Goal: Transaction & Acquisition: Obtain resource

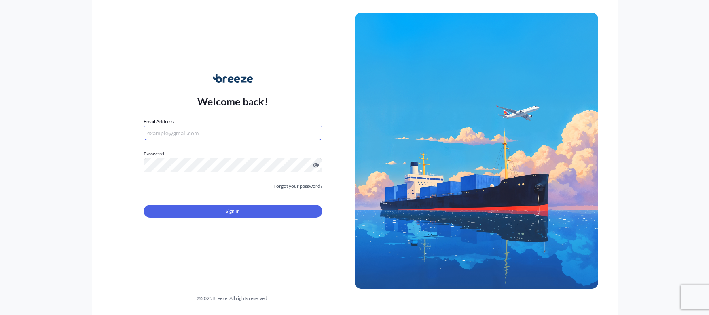
click at [164, 127] on input "Email Address" at bounding box center [233, 133] width 179 height 15
click at [166, 131] on input "Email Address" at bounding box center [233, 133] width 179 height 15
paste input "[EMAIL_ADDRESS][DOMAIN_NAME]"
type input "[EMAIL_ADDRESS][DOMAIN_NAME]"
click at [231, 155] on label "Password" at bounding box center [233, 154] width 179 height 8
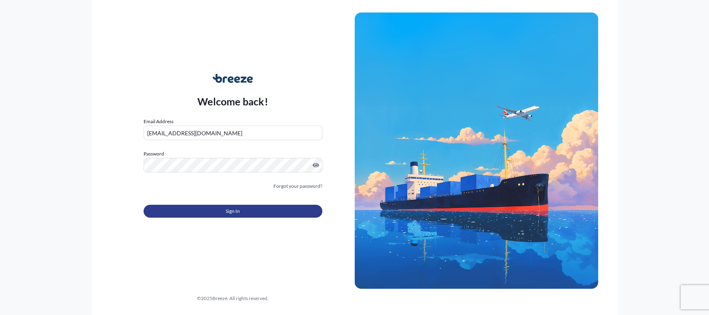
click at [232, 212] on span "Sign In" at bounding box center [233, 211] width 14 height 8
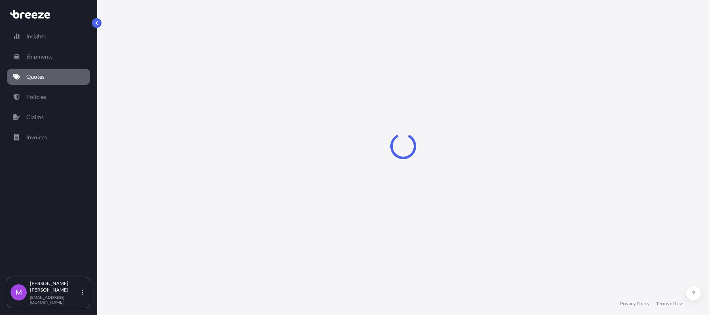
select select "Road"
select select "2"
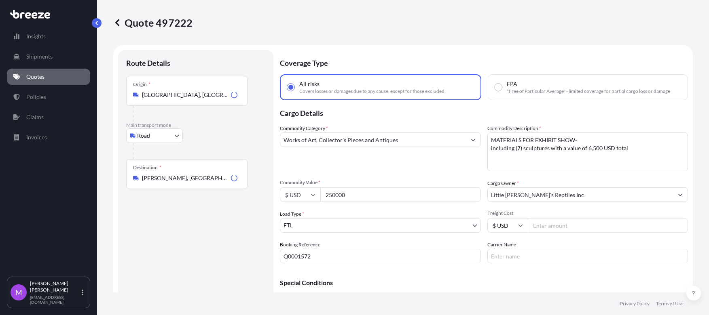
scroll to position [294, 0]
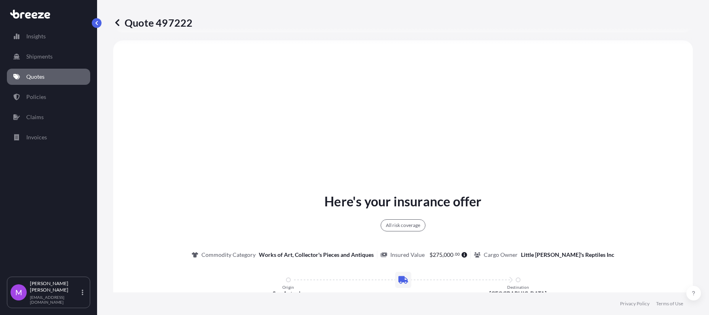
click at [49, 78] on link "Quotes" at bounding box center [48, 77] width 83 height 16
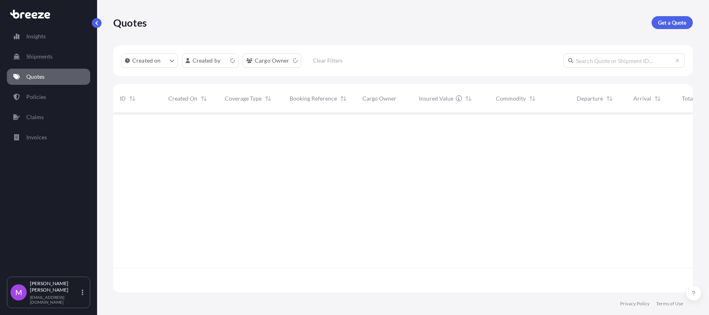
scroll to position [176, 572]
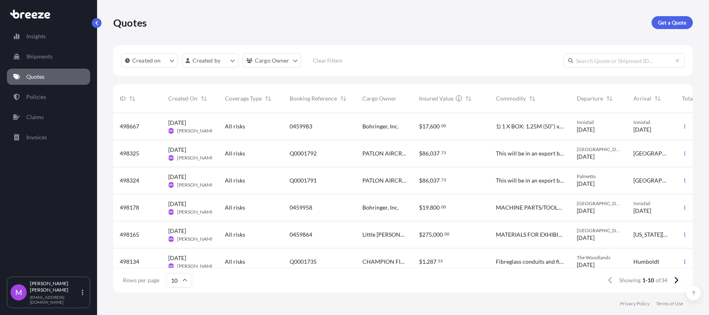
click at [684, 182] on icon "button" at bounding box center [684, 181] width 1 height 4
click at [651, 197] on p "Duplicate quote" at bounding box center [645, 197] width 40 height 8
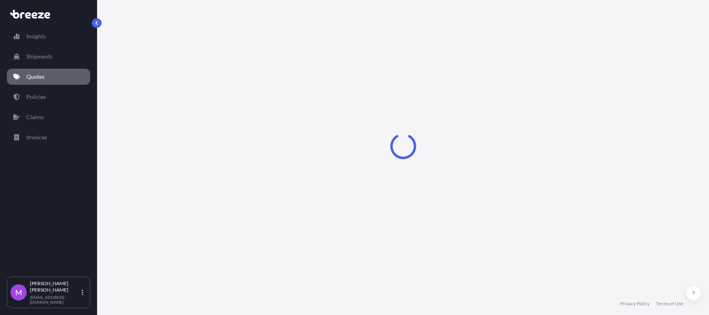
select select "Road"
select select "1"
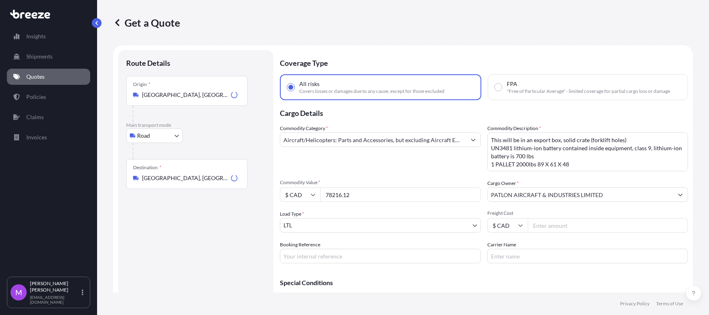
scroll to position [13, 0]
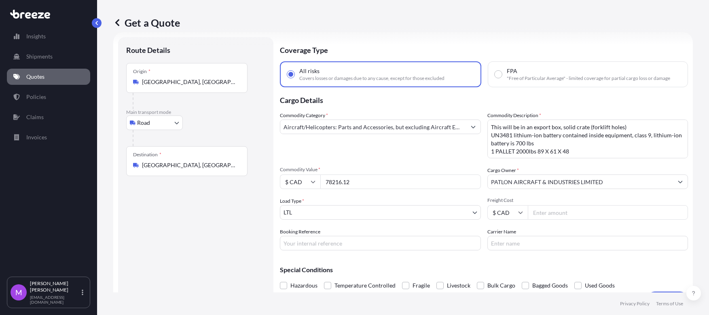
click at [334, 186] on input "78216.12" at bounding box center [400, 182] width 161 height 15
drag, startPoint x: 357, startPoint y: 182, endPoint x: 320, endPoint y: 177, distance: 37.1
click at [320, 177] on div "$ CAD 78216.12" at bounding box center [380, 182] width 201 height 15
paste input "25148.93"
type input "25148.93"
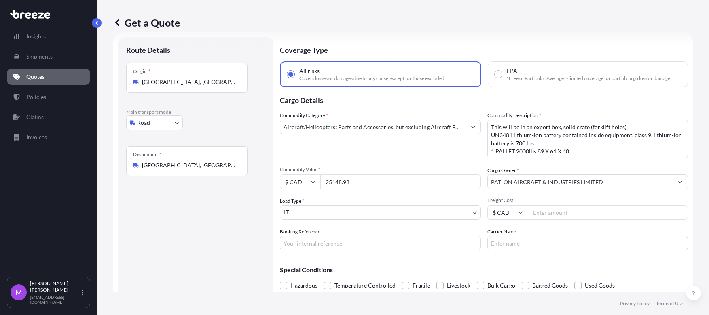
click at [543, 133] on textarea "This will be in an export box, solid crate (forklift holes) UN3481 lithium-ion …" at bounding box center [587, 139] width 201 height 39
paste textarea "1 GPU/TRAILER on pallet 68 x 48 x 68 – no stacking on top"
type textarea "1 GPU/TRAILER on pallet 68 x 48 x 68 – no stacking on top"
click at [320, 246] on input "Booking Reference" at bounding box center [380, 243] width 201 height 15
paste input "Q0001882"
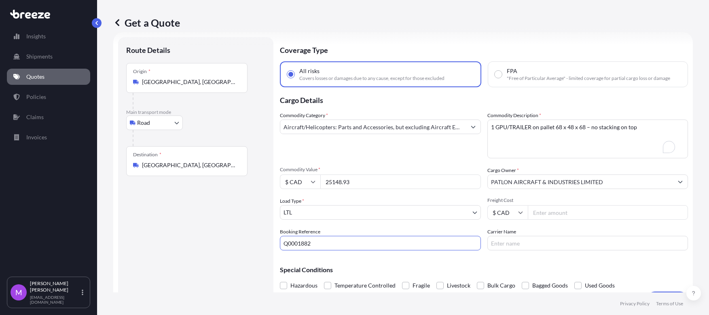
scroll to position [33, 0]
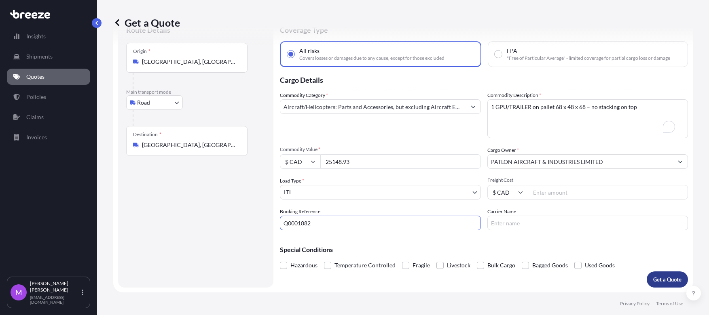
type input "Q0001882"
click at [653, 282] on p "Get a Quote" at bounding box center [667, 280] width 28 height 8
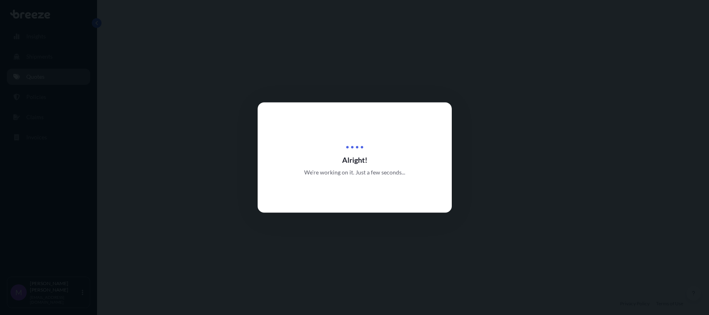
scroll to position [294, 0]
select select "Road"
select select "1"
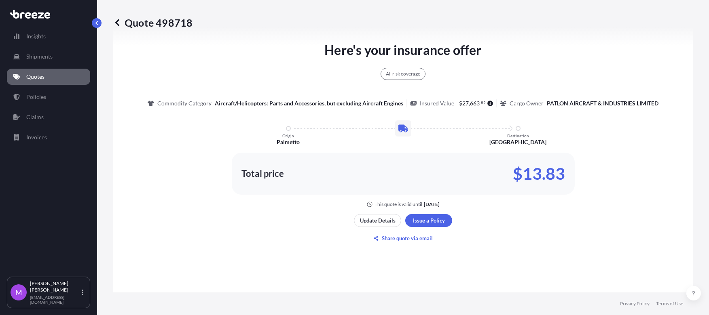
scroll to position [546, 0]
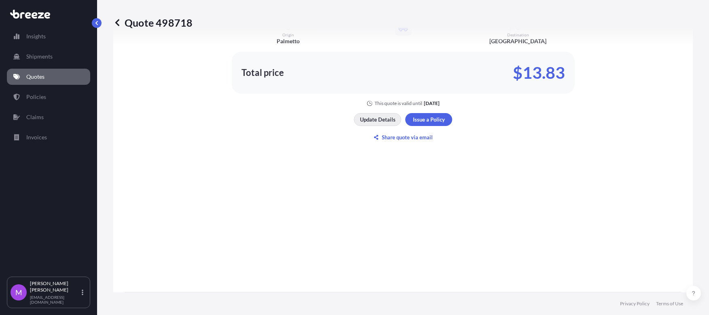
click at [373, 122] on p "Update Details" at bounding box center [378, 120] width 36 height 8
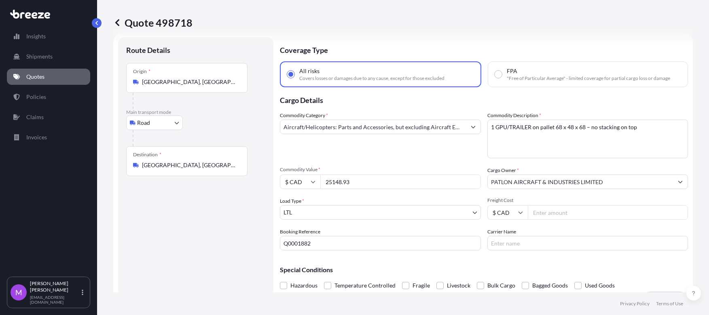
click at [591, 127] on textarea "1 GPU/TRAILER on pallet 68 x 48 x 68 – no stacking on top" at bounding box center [587, 139] width 201 height 39
drag, startPoint x: 583, startPoint y: 127, endPoint x: 656, endPoint y: 126, distance: 73.2
click at [656, 126] on textarea "1 GPU/TRAILER on pallet 68 x 48 x 68 – no stacking on top" at bounding box center [587, 139] width 201 height 39
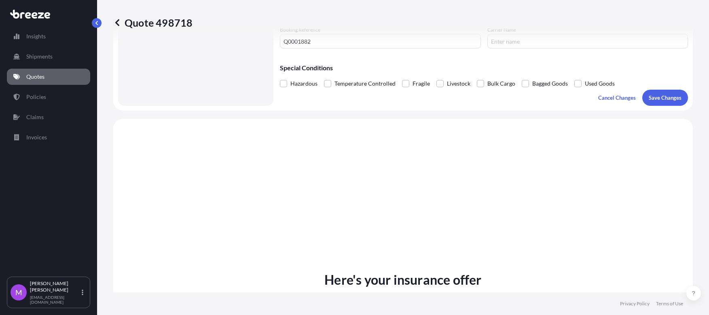
type textarea "1 GPU/TRAILER on pallet 68 x 48 x 68"
click at [655, 99] on p "Save Changes" at bounding box center [665, 98] width 33 height 8
select select "Road"
select select "1"
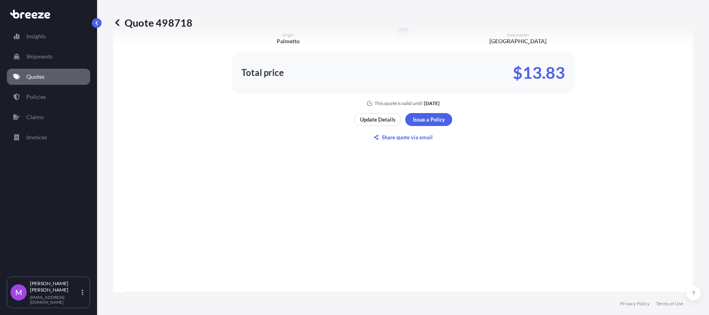
scroll to position [496, 0]
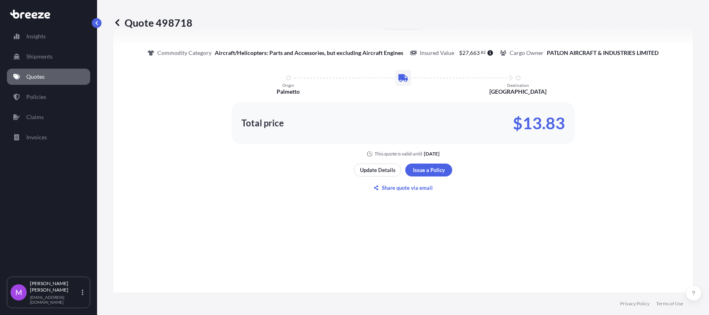
click at [303, 302] on footer "Privacy Policy Terms of Use" at bounding box center [403, 304] width 612 height 23
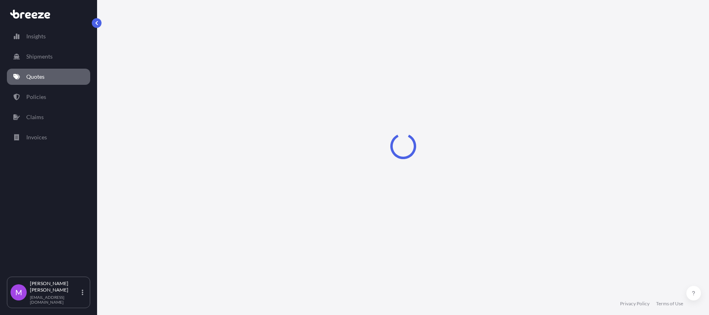
scroll to position [294, 0]
select select "Road"
select select "2"
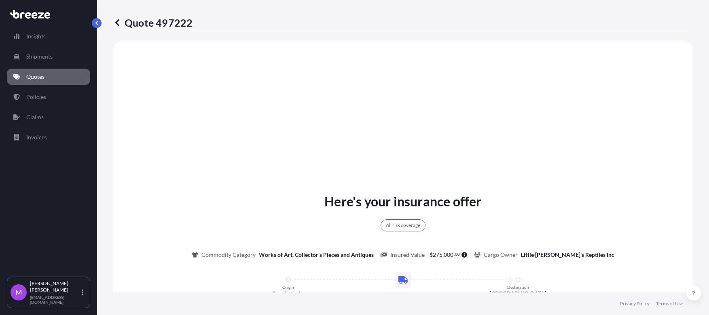
scroll to position [395, 0]
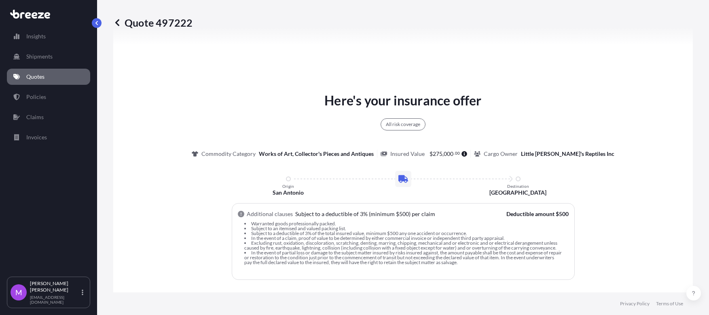
click at [56, 76] on link "Quotes" at bounding box center [48, 77] width 83 height 16
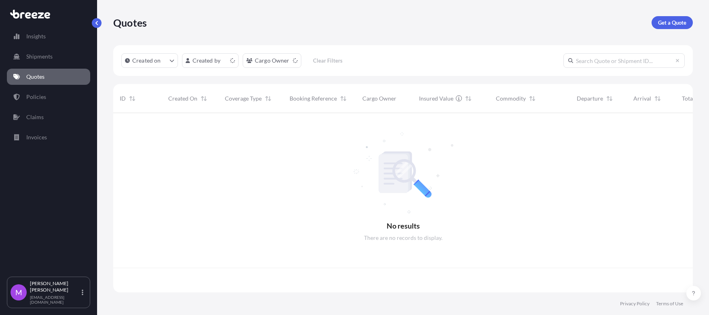
scroll to position [176, 572]
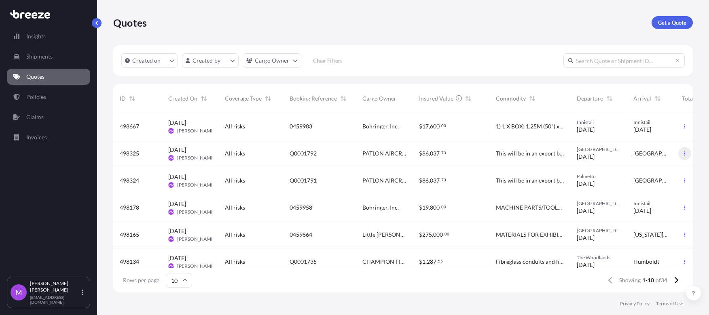
click at [680, 155] on button "button" at bounding box center [684, 153] width 13 height 13
click at [653, 168] on p "Duplicate quote" at bounding box center [645, 170] width 40 height 8
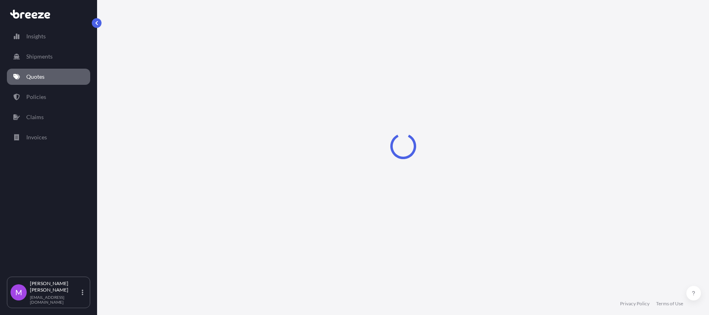
select select "Road"
select select "1"
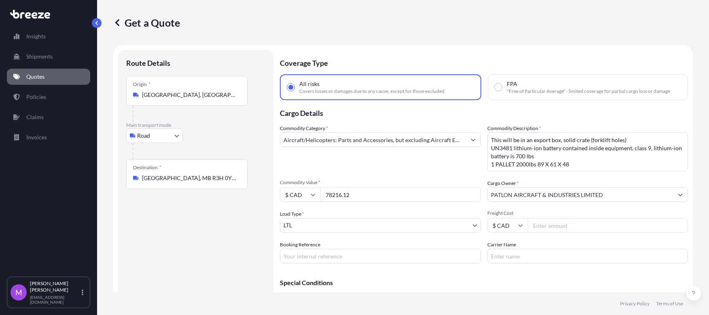
scroll to position [13, 0]
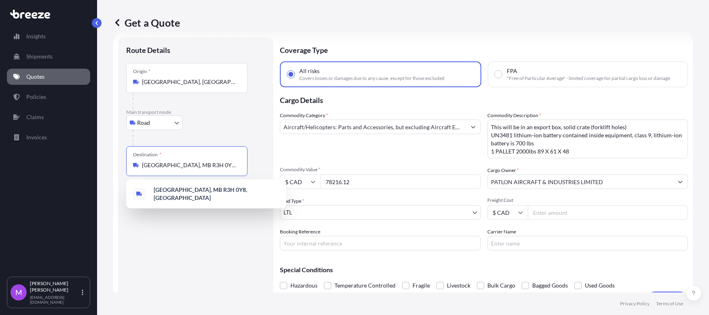
drag, startPoint x: 231, startPoint y: 165, endPoint x: 123, endPoint y: 163, distance: 108.8
click at [123, 163] on div "Route Details Place of loading Road Road Rail Origin * Halton Hills, ON, Canada…" at bounding box center [195, 172] width 155 height 271
paste input "INNIPEG MB R3H 0T7"
click at [222, 191] on span "Winnipeg, MB R3H 0T7, Canada" at bounding box center [217, 194] width 126 height 16
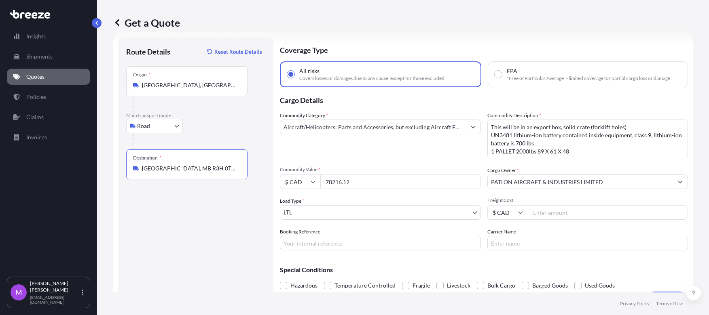
type input "Winnipeg, MB R3H 0T7, Canada"
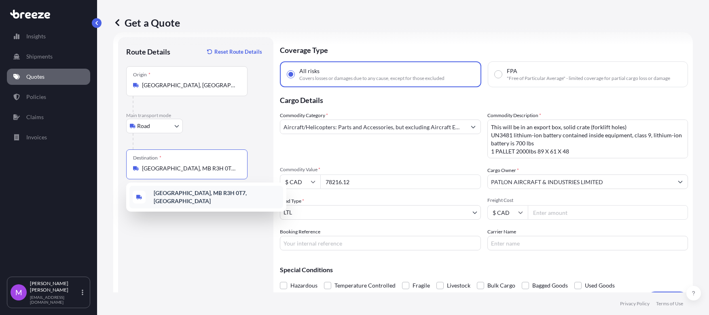
click at [209, 194] on b "Winnipeg, MB R3H 0T7, Canada" at bounding box center [200, 197] width 93 height 15
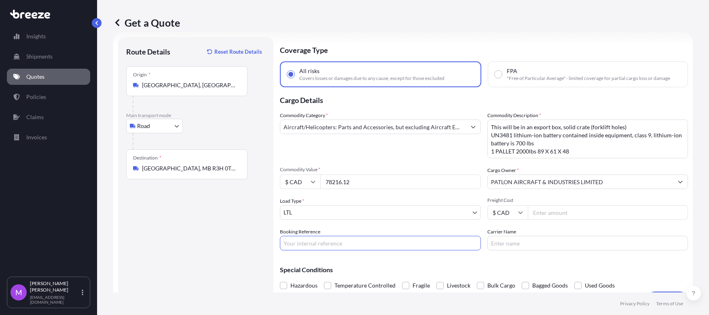
click at [331, 244] on input "Booking Reference" at bounding box center [380, 243] width 201 height 15
paste input "Q0001883"
type input "Q0001883"
click at [364, 184] on input "78216.12" at bounding box center [400, 182] width 161 height 15
drag, startPoint x: 369, startPoint y: 184, endPoint x: 326, endPoint y: 184, distance: 43.3
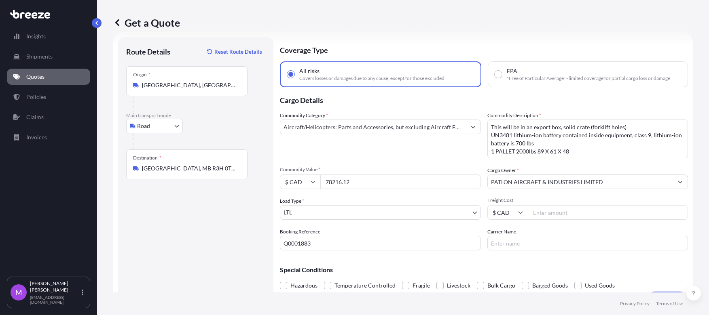
click at [326, 184] on input "78216.12" at bounding box center [400, 182] width 161 height 15
paste input "25148.93"
type input "25148.93"
click at [572, 129] on textarea "This will be in an export box, solid crate (forklift holes) UN3481 lithium-ion …" at bounding box center [587, 139] width 201 height 39
paste textarea "1 GPU/TRAILER on pallet 68 x 48 x 68 – no stacking on top"
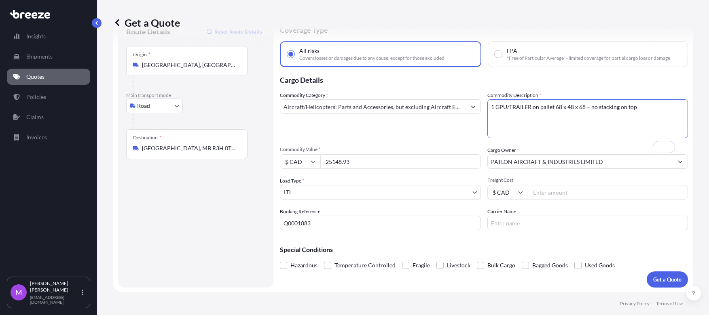
scroll to position [33, 0]
drag, startPoint x: 587, startPoint y: 106, endPoint x: 665, endPoint y: 112, distance: 78.2
click at [665, 112] on textarea "This will be in an export box, solid crate (forklift holes) UN3481 lithium-ion …" at bounding box center [587, 118] width 201 height 39
type textarea "1 GPU/TRAILER on pallet 68 x 48 x 68 –"
click at [659, 282] on p "Get a Quote" at bounding box center [667, 280] width 28 height 8
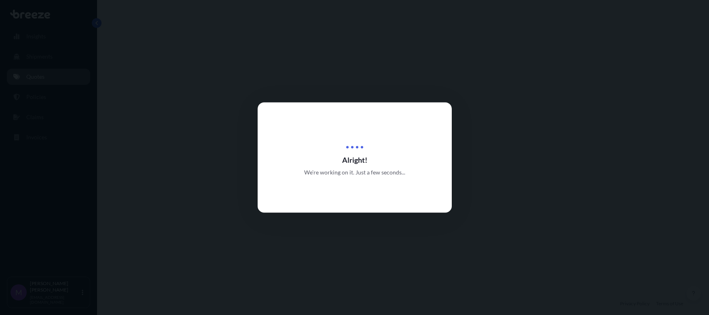
select select "Road"
select select "1"
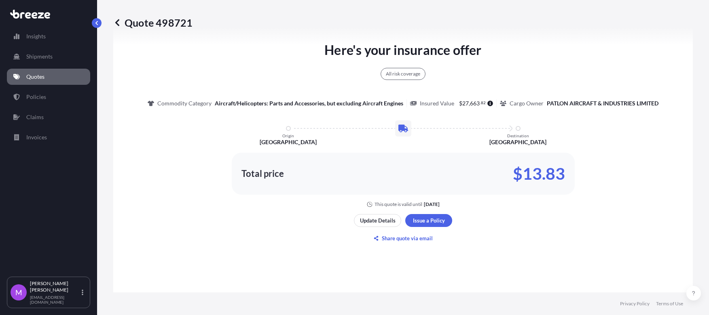
scroll to position [496, 0]
